Goal: Task Accomplishment & Management: Use online tool/utility

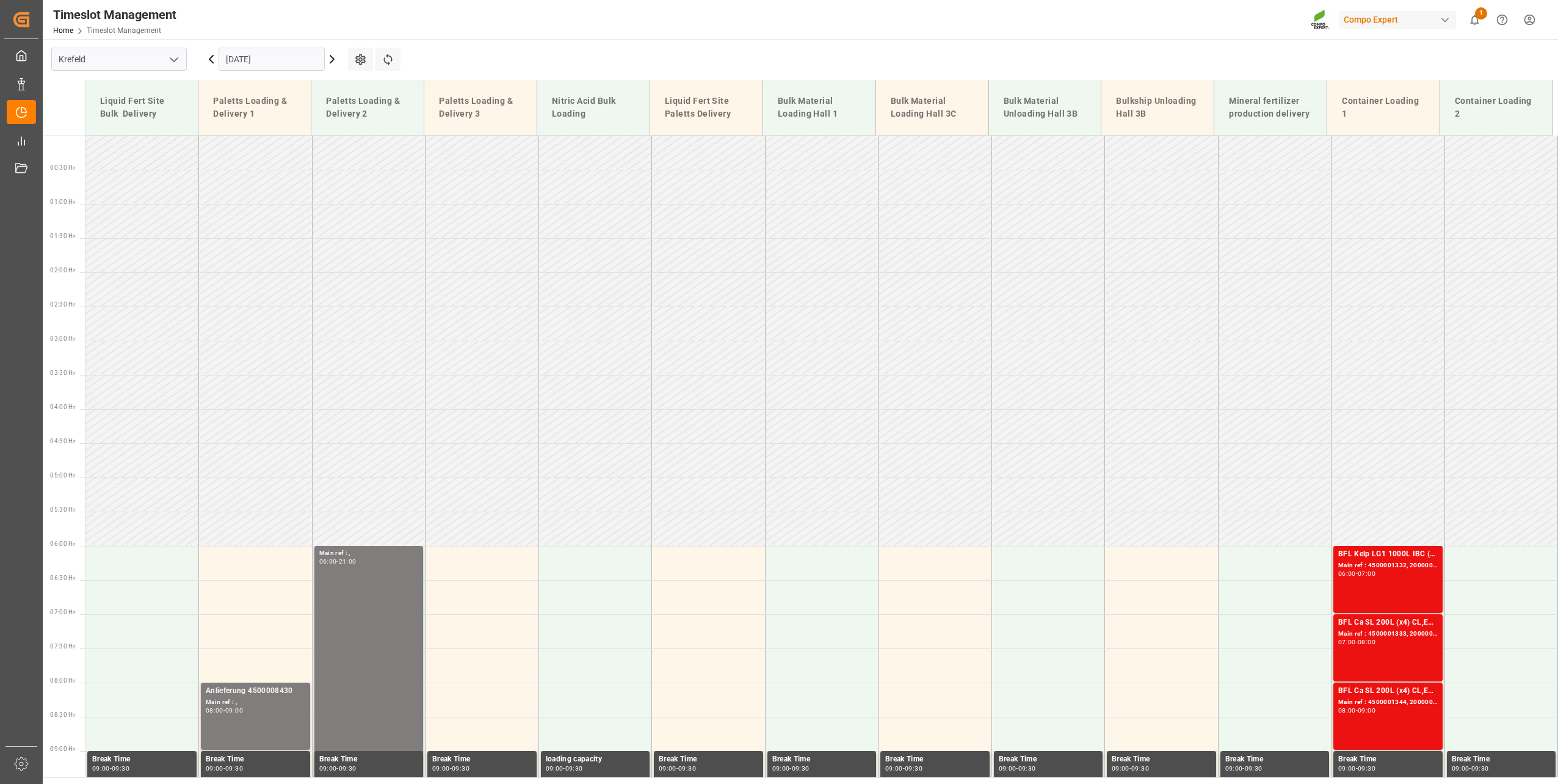
scroll to position [620, 0]
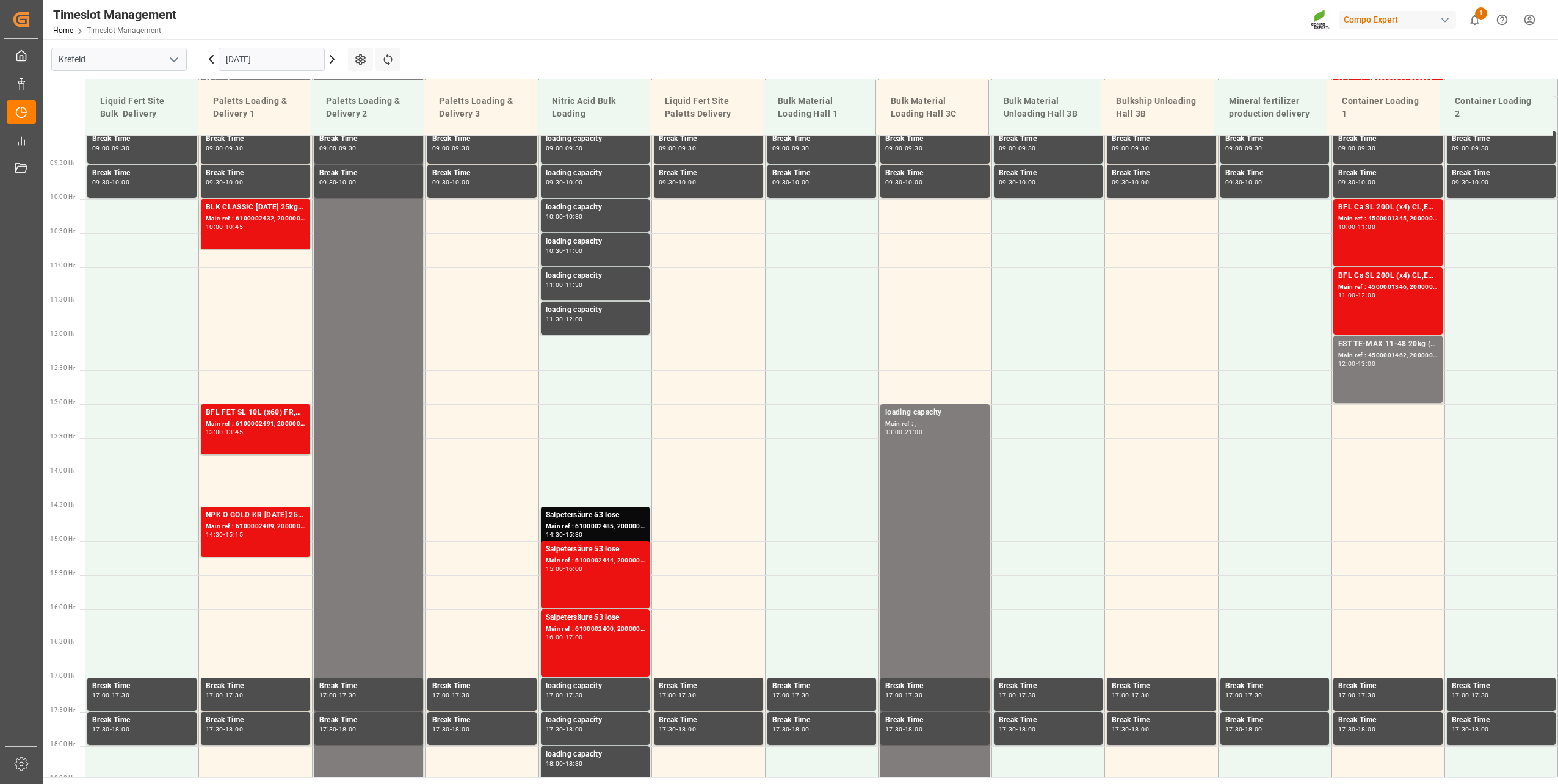
click at [230, 60] on input "[DATE]" at bounding box center [272, 59] width 106 height 23
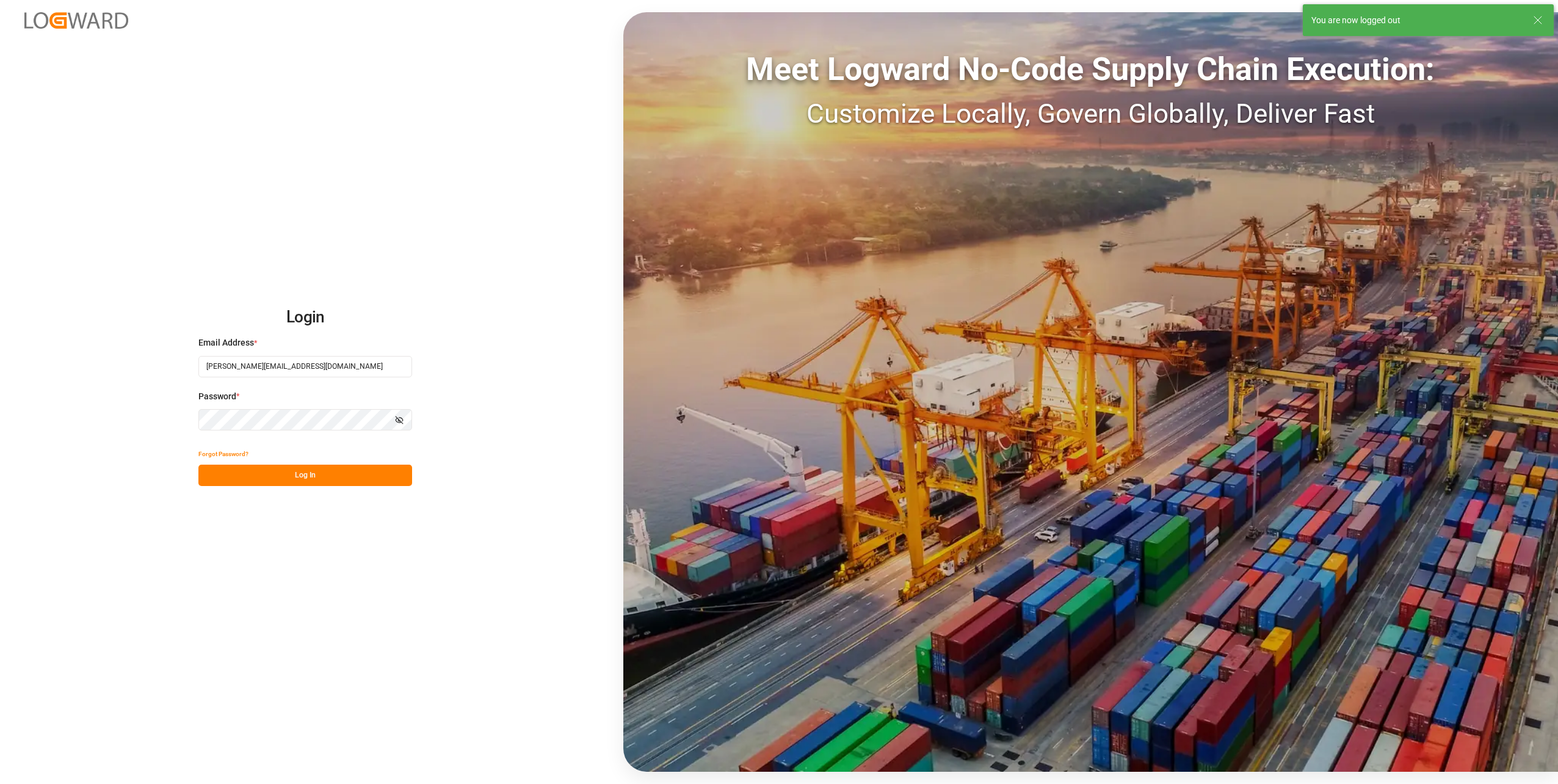
click at [332, 485] on button "Log In" at bounding box center [305, 475] width 214 height 21
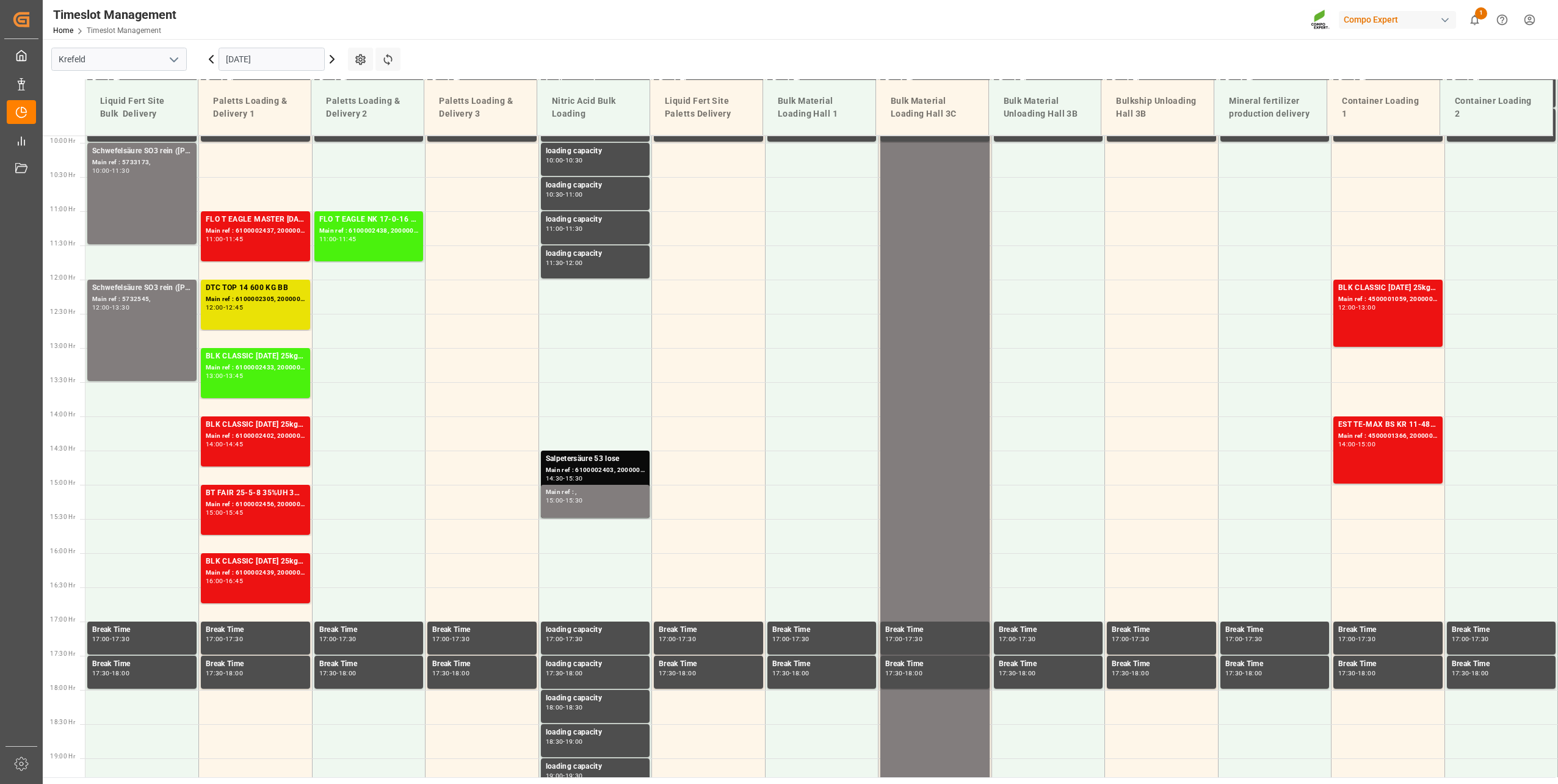
scroll to position [649, 0]
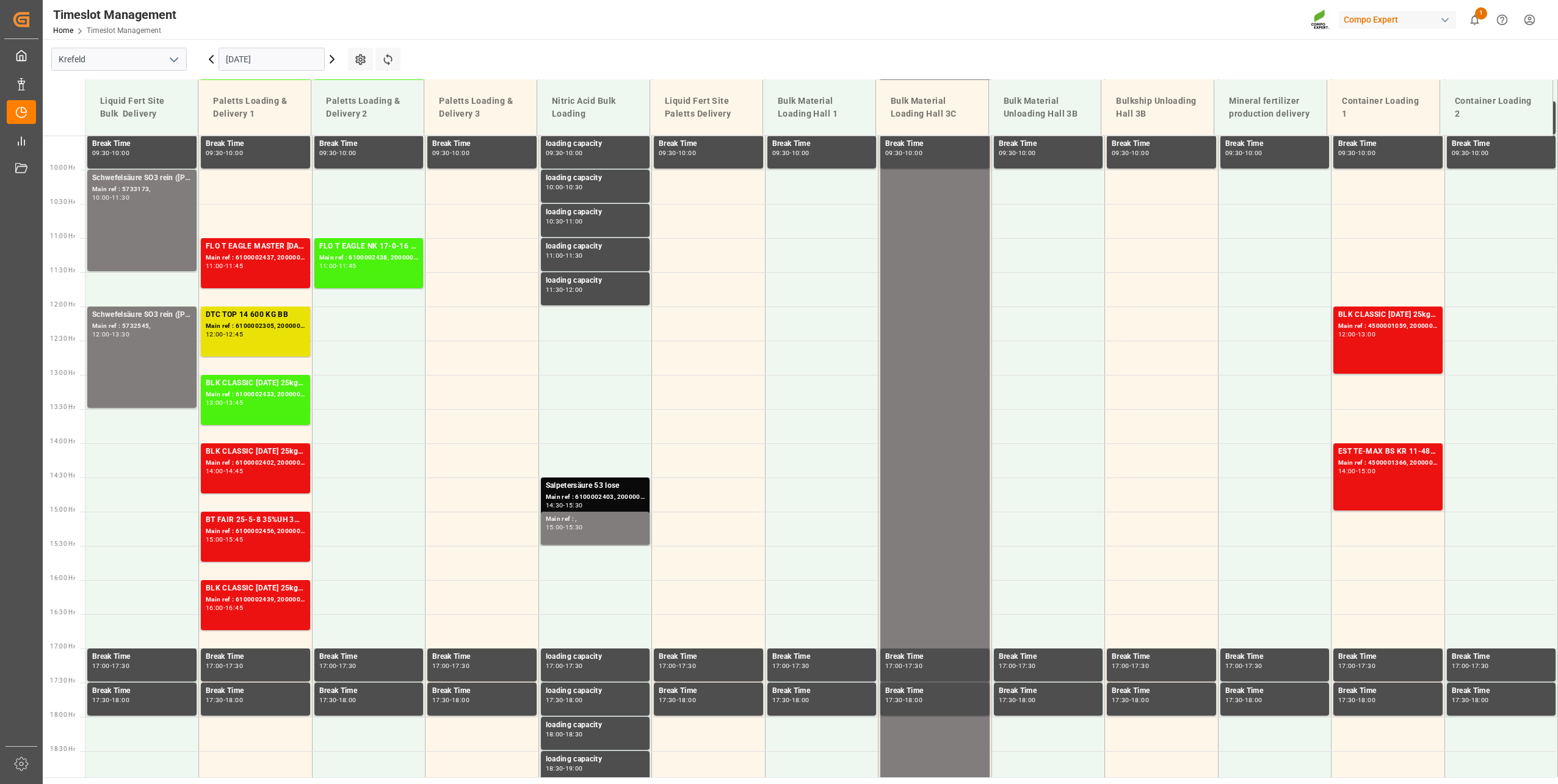
click at [249, 66] on input "[DATE]" at bounding box center [272, 59] width 106 height 23
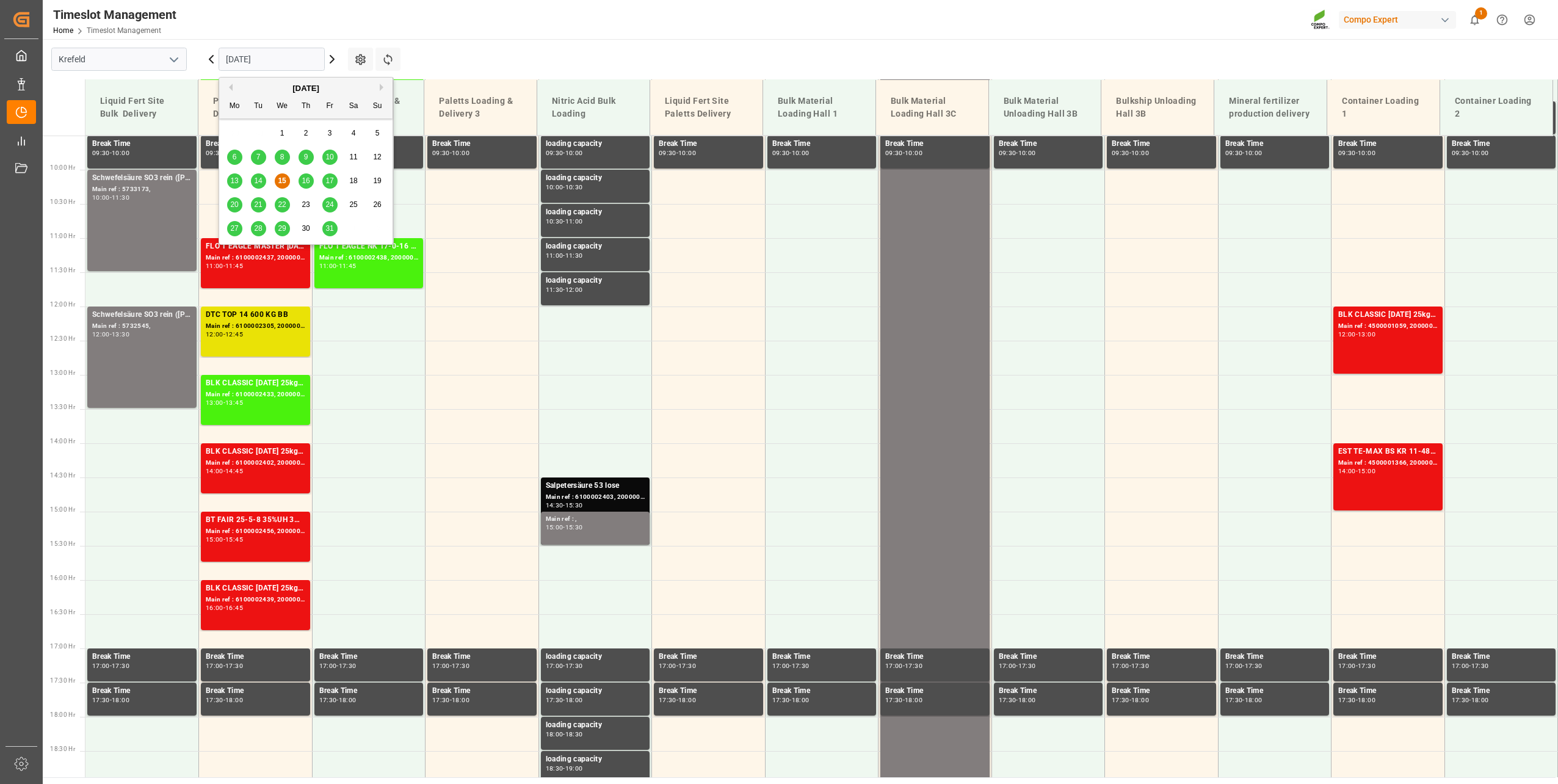
click at [302, 178] on span "16" at bounding box center [305, 181] width 8 height 9
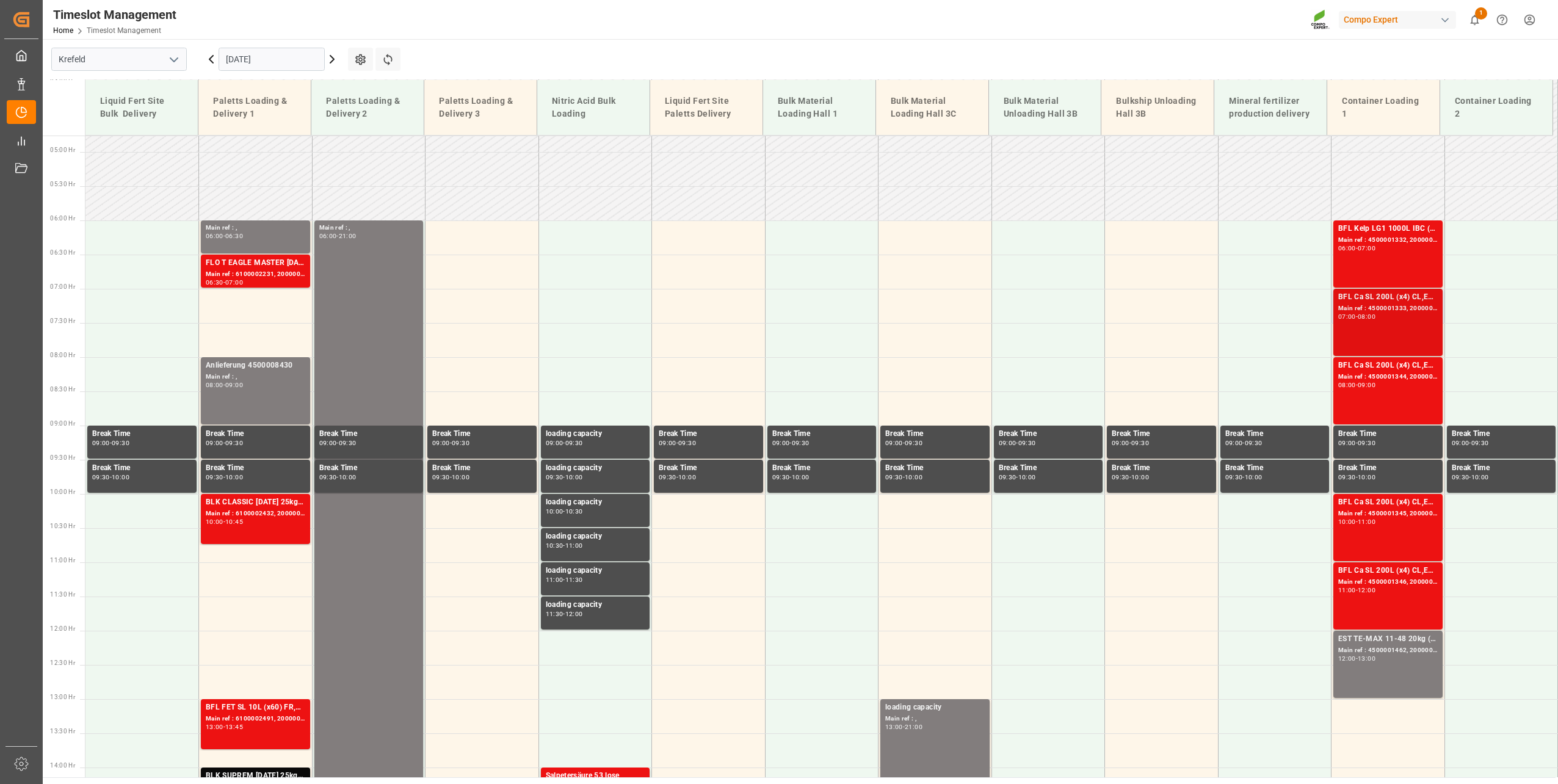
scroll to position [344, 0]
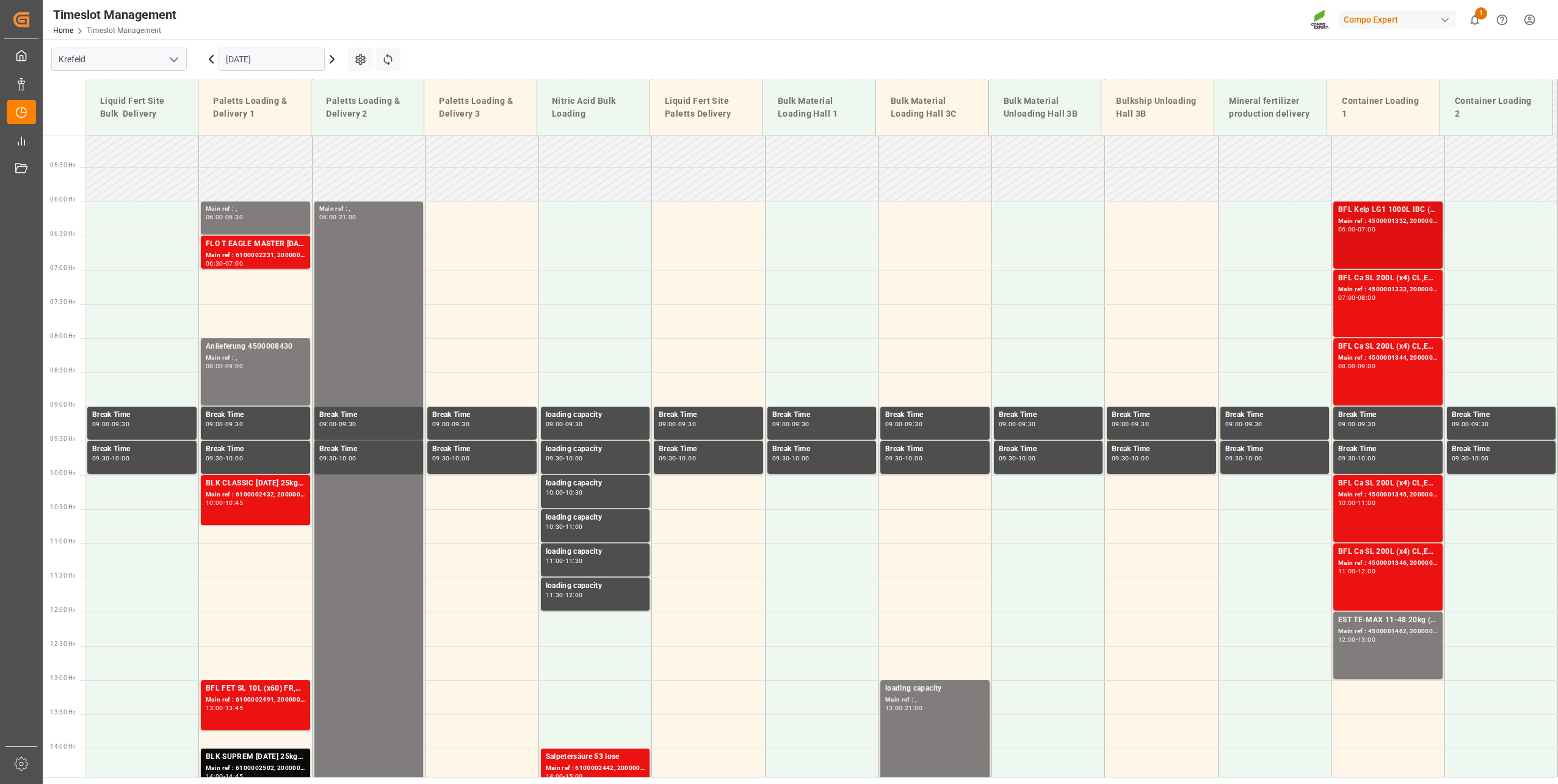
click at [1350, 226] on div "06:00" at bounding box center [1347, 229] width 18 height 6
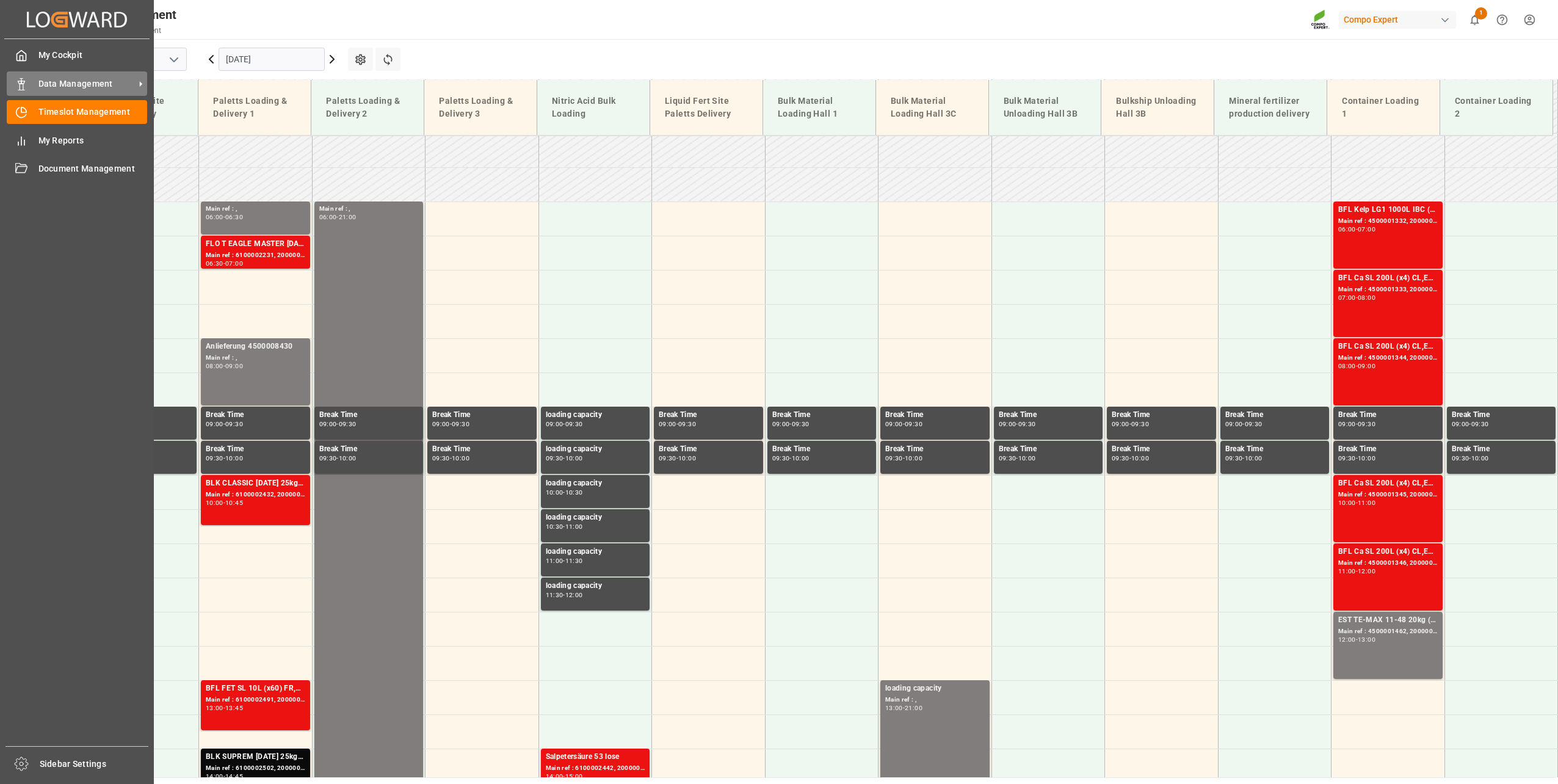
click at [46, 84] on span "Data Management" at bounding box center [87, 84] width 97 height 13
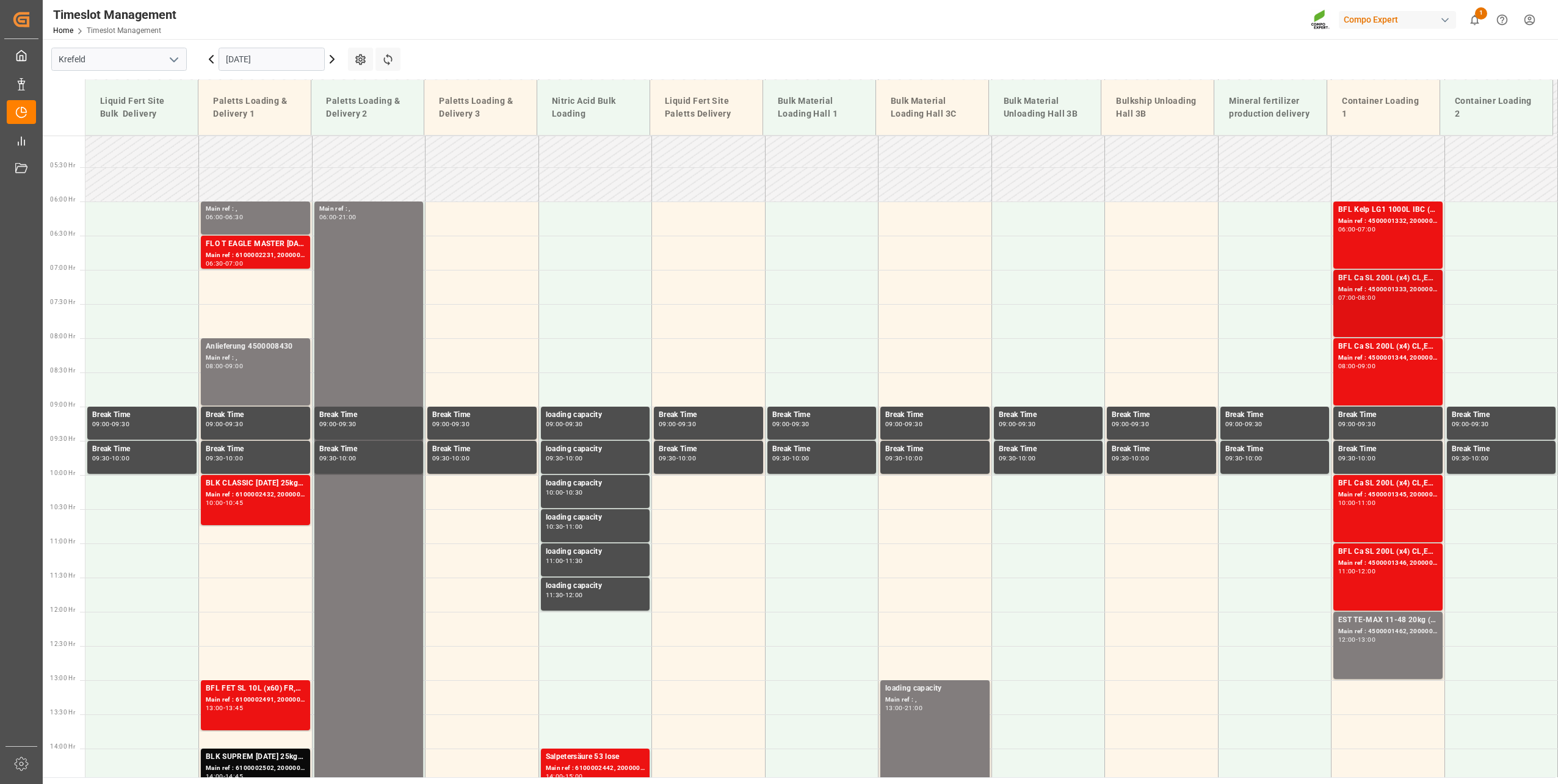
click at [1399, 290] on div "Main ref : 4500001333, 2000001563" at bounding box center [1387, 290] width 100 height 10
click at [1386, 233] on div "06:00 - 07:00" at bounding box center [1387, 229] width 100 height 6
click at [1380, 293] on div "Main ref : 4500001333, 2000001563" at bounding box center [1387, 290] width 100 height 10
click at [1378, 225] on div "Main ref : 4500001332, 2000001563" at bounding box center [1387, 221] width 100 height 10
click at [1402, 376] on div "BFL Ca SL 200L (x4) CL,ES,LAT MTO Main ref : 4500001344, 2000001585 08:00 - 09:…" at bounding box center [1387, 371] width 100 height 62
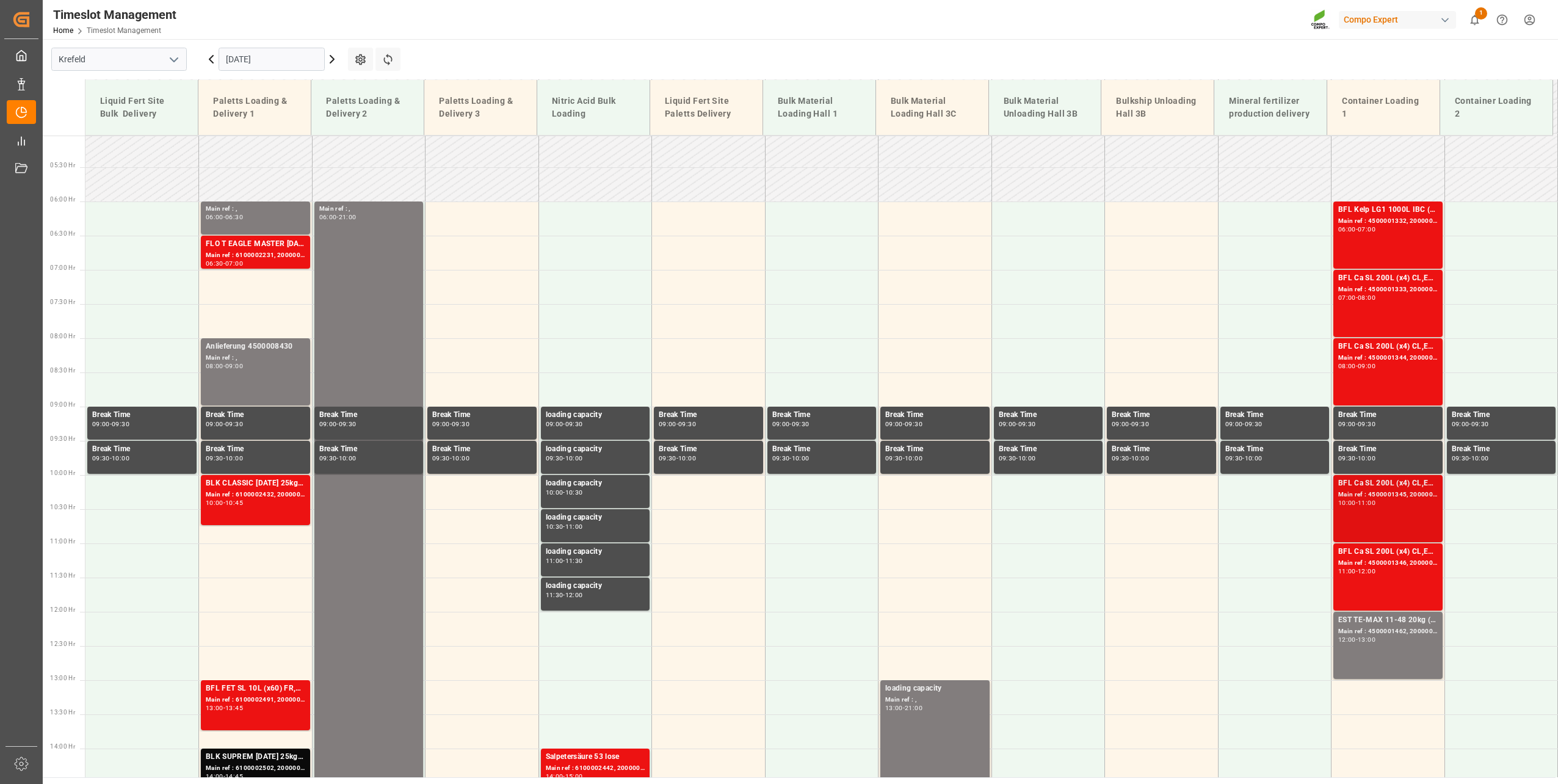
click at [1375, 505] on div "11:00" at bounding box center [1366, 503] width 18 height 6
click at [1388, 586] on div "BFL Ca SL 200L (x4) CL,ES,LAT MTO Main ref : 4500001346, 2000001585 11:00 - 12:…" at bounding box center [1387, 576] width 100 height 62
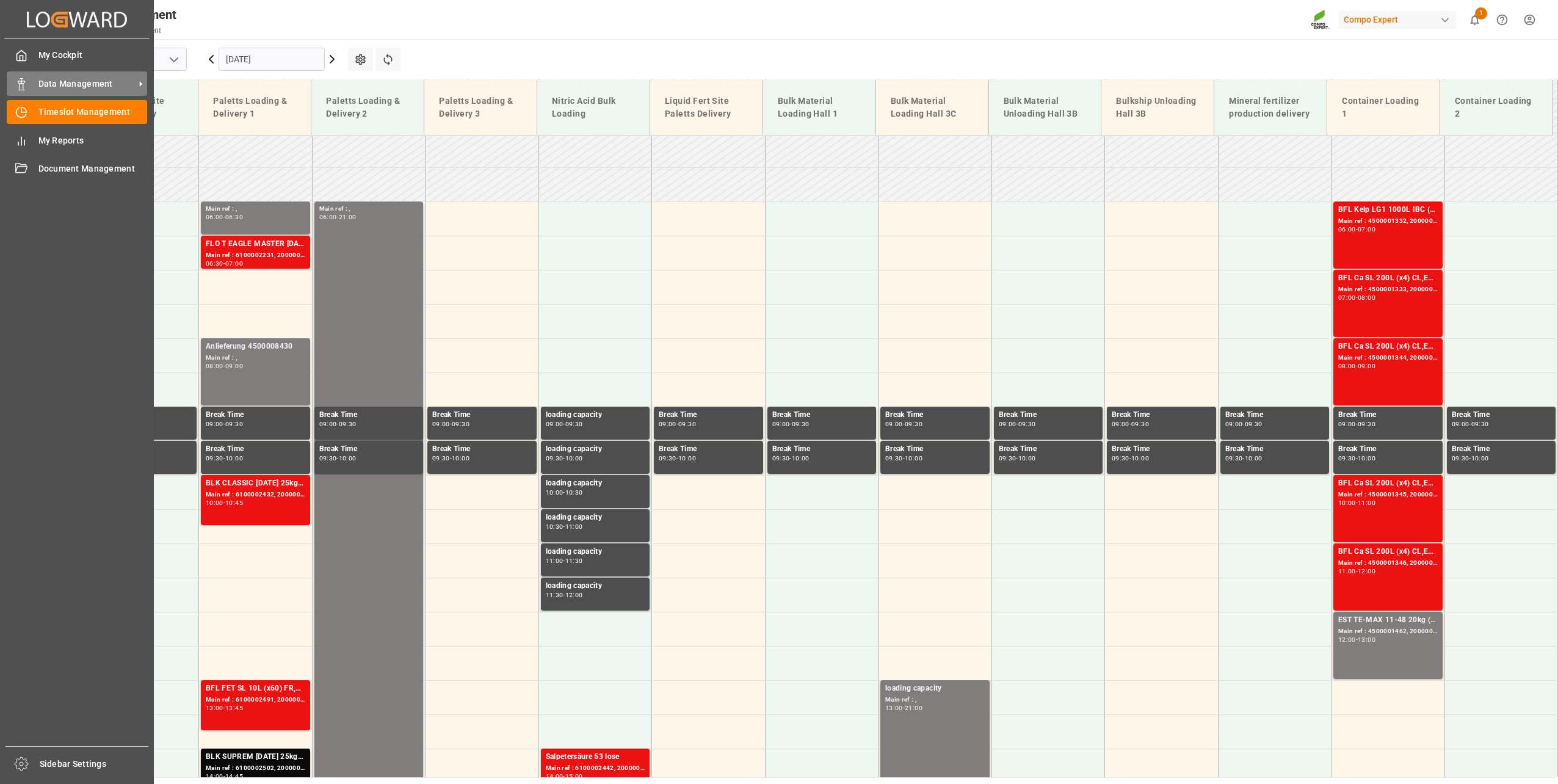
click at [26, 92] on div "Data Management Data Management" at bounding box center [77, 83] width 140 height 24
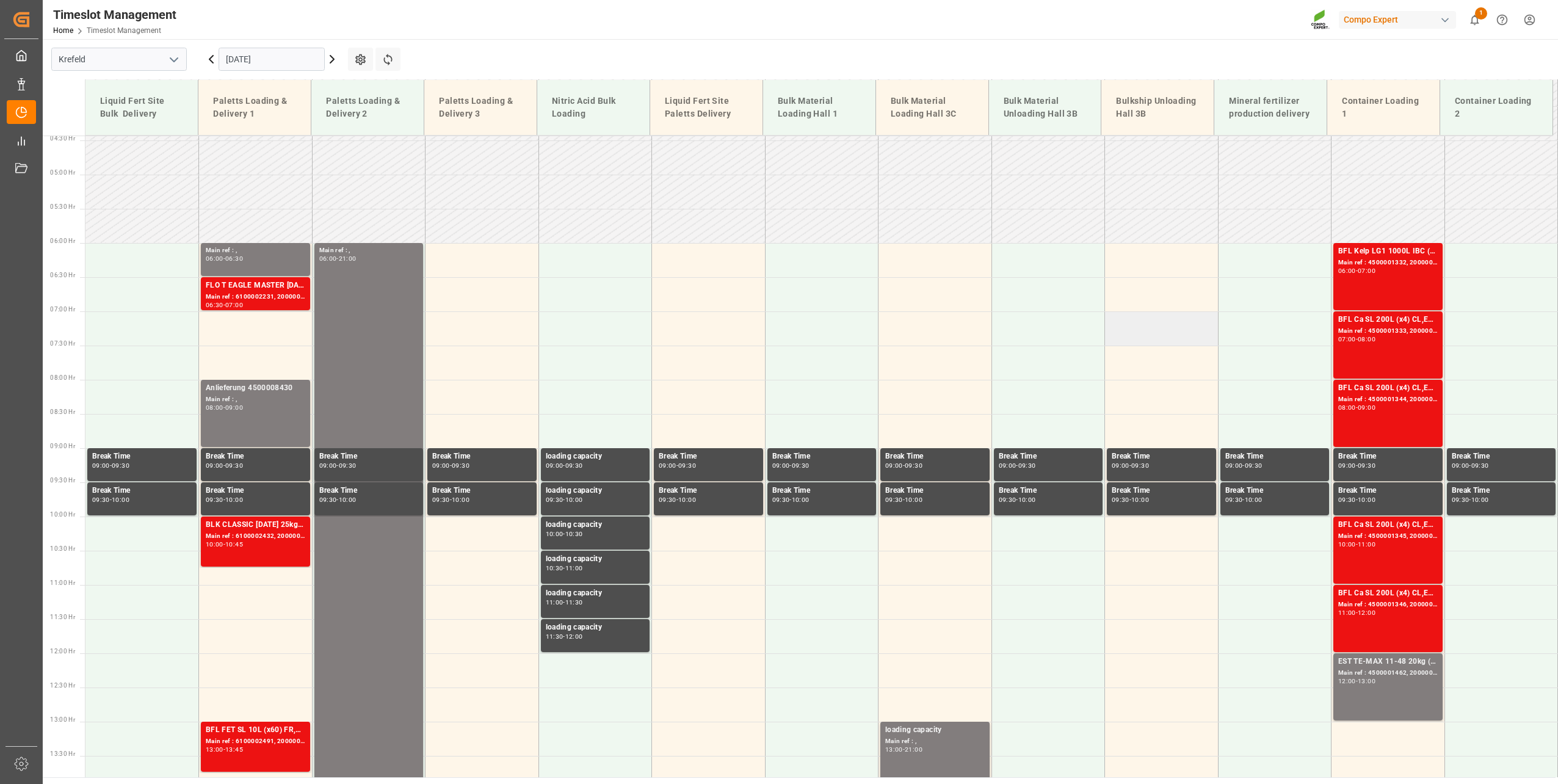
scroll to position [283, 0]
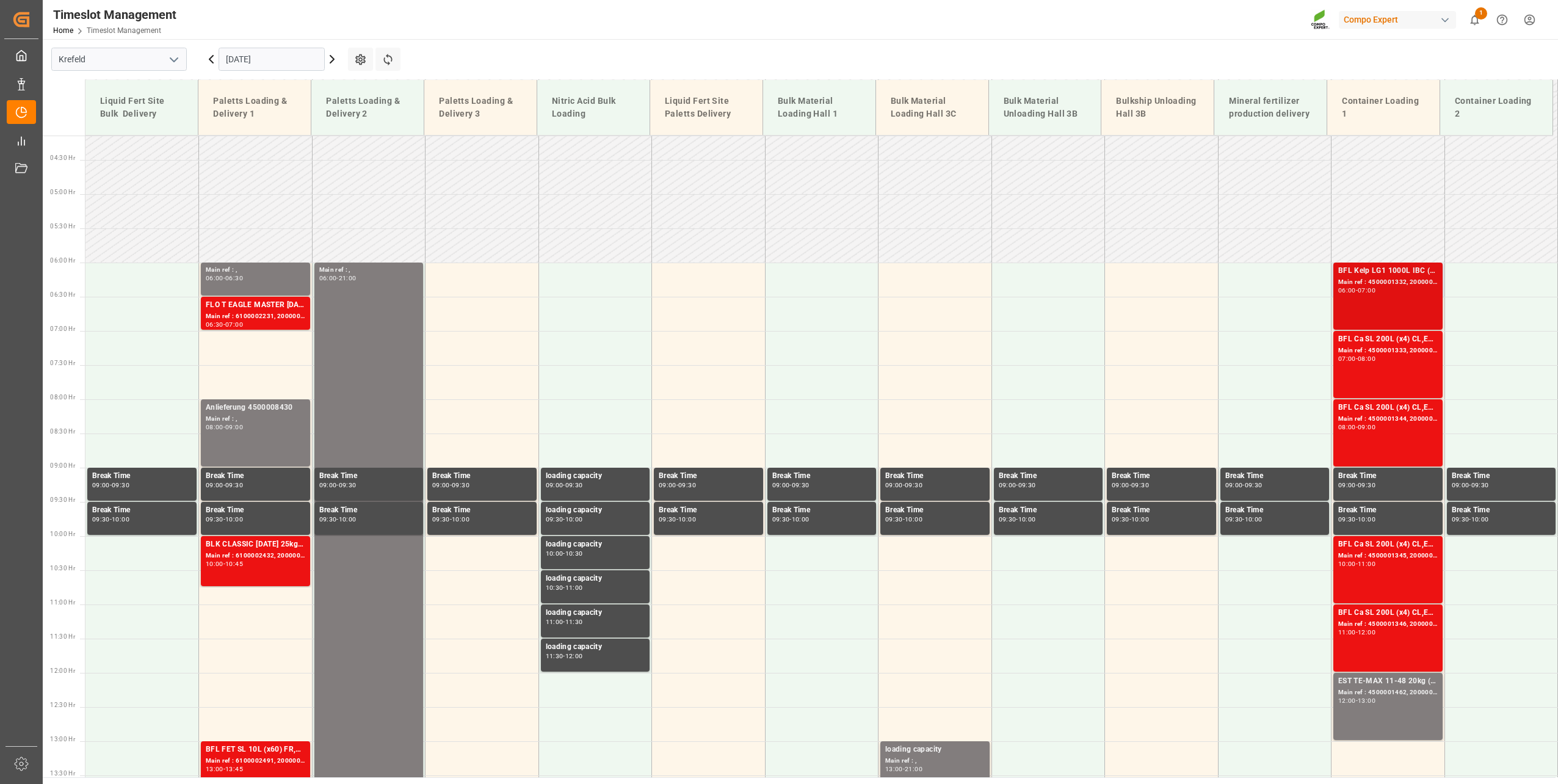
click at [1385, 295] on div "BFL Kelp LG1 1000L IBC (WW) Main ref : 4500001332, 2000001563 06:00 - 07:00" at bounding box center [1387, 296] width 100 height 62
click at [1395, 349] on div "Main ref : 4500001333, 2000001563" at bounding box center [1387, 350] width 100 height 10
click at [1385, 434] on div "BFL Ca SL 200L (x4) CL,ES,LAT MTO Main ref : 4500001344, 2000001585 08:00 - 09:…" at bounding box center [1387, 432] width 100 height 62
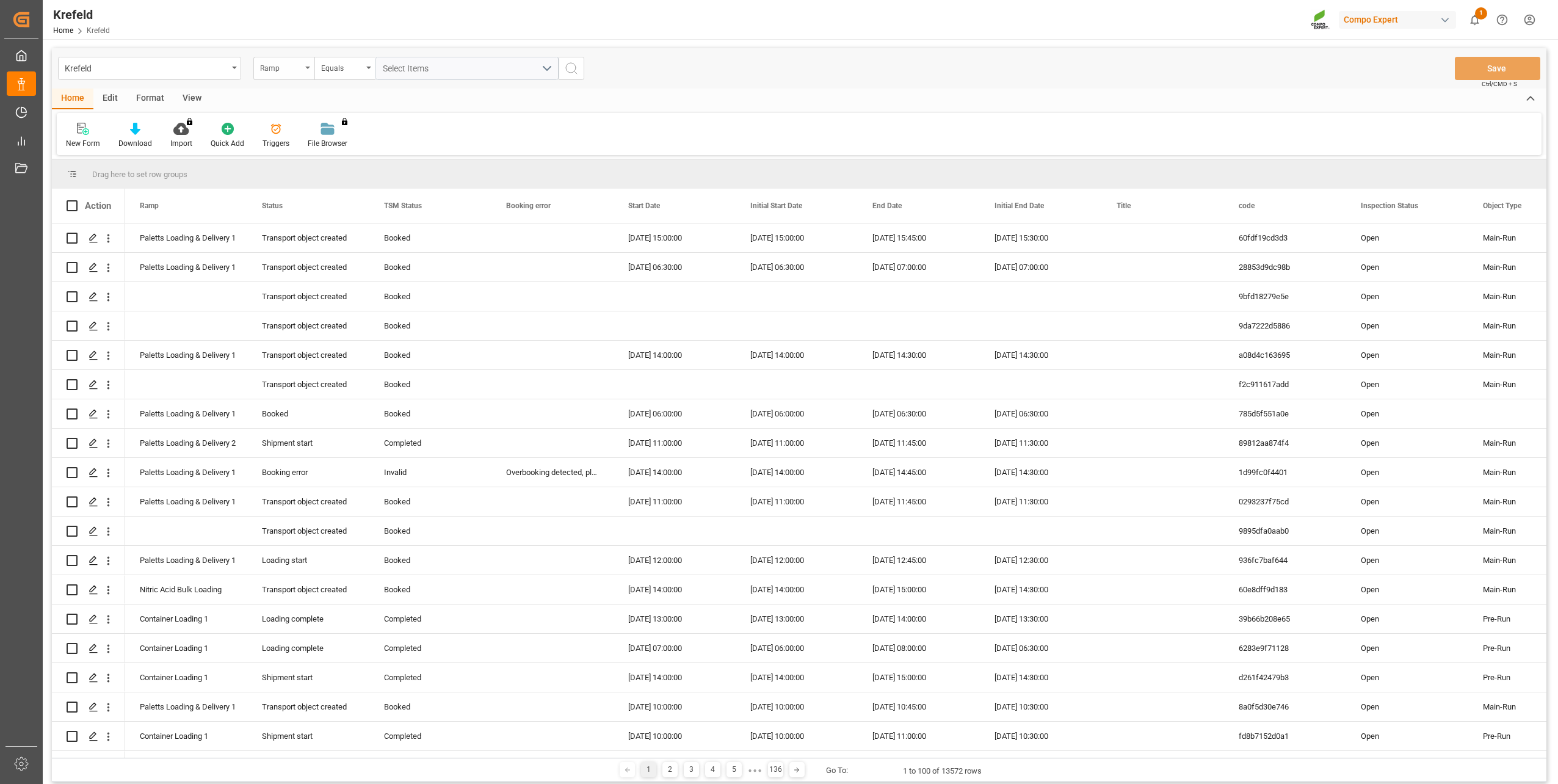
click at [272, 70] on div "Ramp" at bounding box center [281, 67] width 42 height 14
type input "star"
click at [285, 125] on div "Start Date" at bounding box center [345, 125] width 182 height 26
click at [287, 72] on div "Start Date" at bounding box center [281, 67] width 42 height 14
type input "sap"
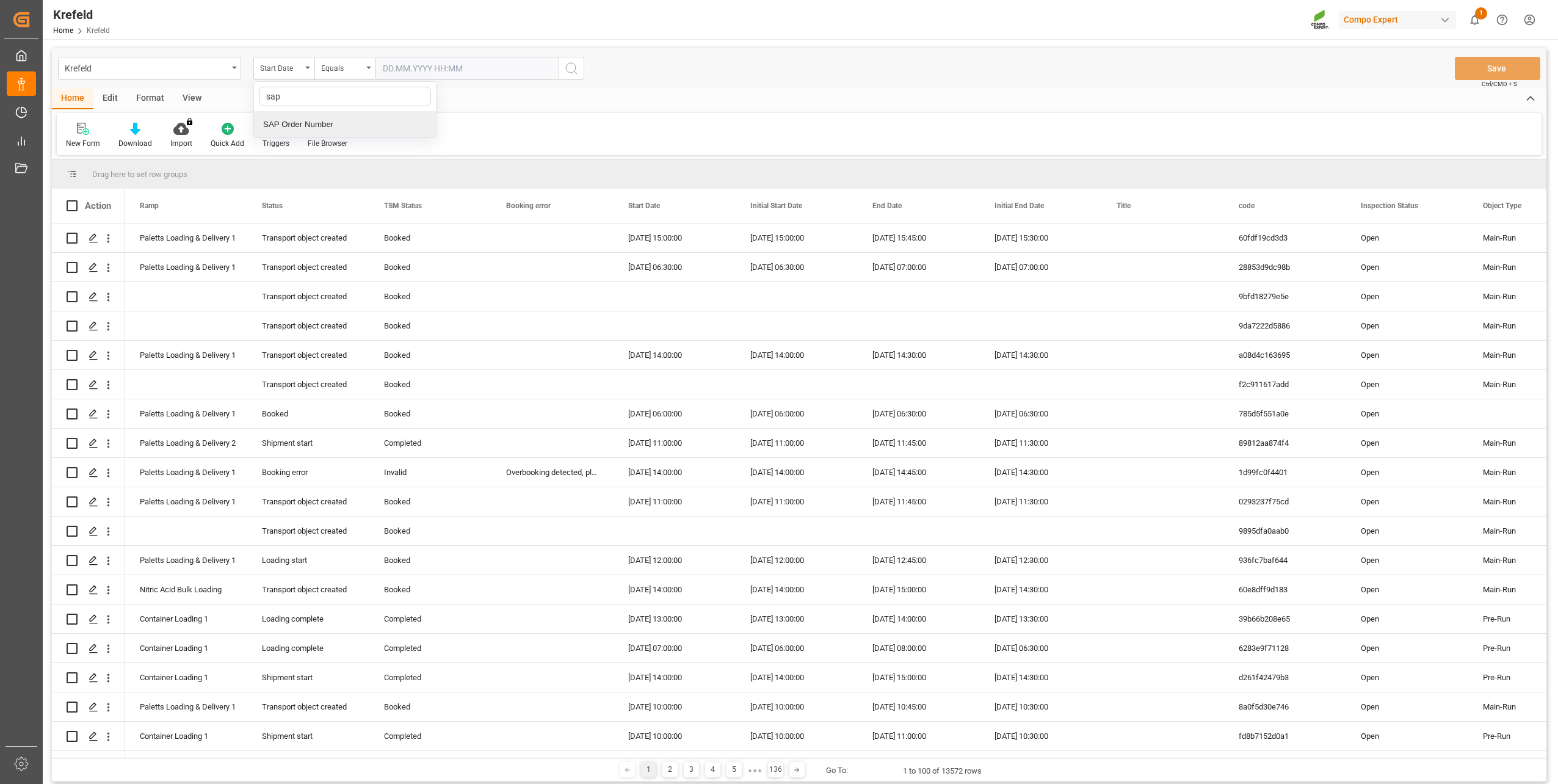
click at [306, 118] on div "SAP Order Number" at bounding box center [345, 125] width 182 height 26
click at [347, 70] on div "Equals" at bounding box center [342, 67] width 42 height 14
click at [353, 154] on div "Fuzzy search" at bounding box center [406, 150] width 182 height 26
click at [414, 71] on input "text" at bounding box center [467, 68] width 183 height 23
type input "2000001563"
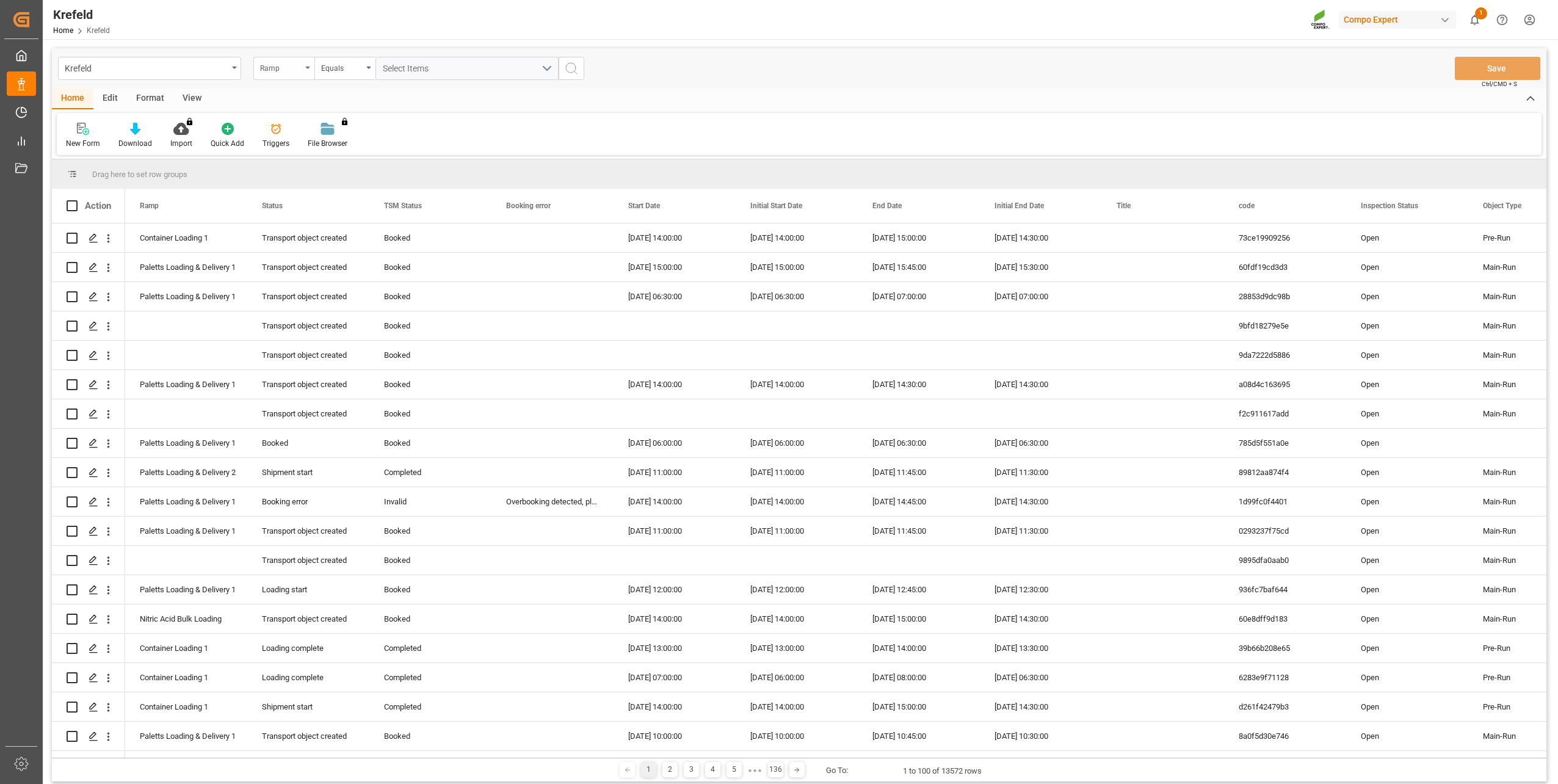
click at [281, 69] on div "Ramp" at bounding box center [281, 67] width 42 height 14
type input "sa"
click at [290, 123] on div "SAP Order Number" at bounding box center [345, 125] width 182 height 26
click at [344, 68] on div "Equals" at bounding box center [342, 67] width 42 height 14
click at [358, 157] on div "Fuzzy search" at bounding box center [406, 150] width 182 height 26
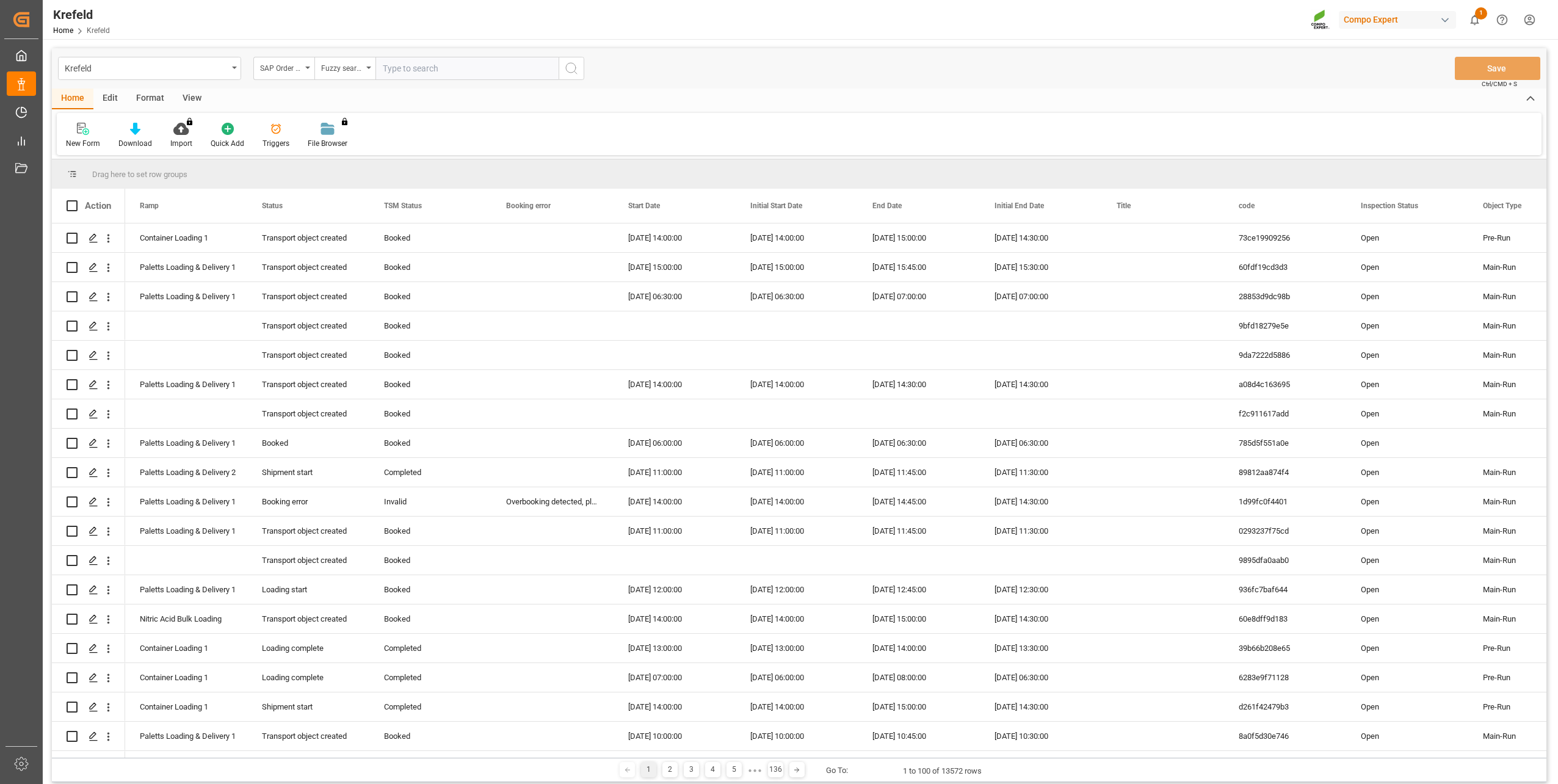
click at [414, 70] on input "text" at bounding box center [467, 68] width 183 height 23
type input "2000001585"
